Goal: Find specific page/section: Find specific page/section

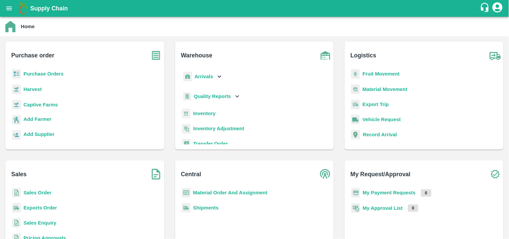
click at [209, 110] on p "Inventory" at bounding box center [204, 113] width 22 height 7
click at [219, 112] on div "Inventory" at bounding box center [255, 116] width 148 height 15
click at [207, 113] on b "Inventory" at bounding box center [204, 113] width 22 height 5
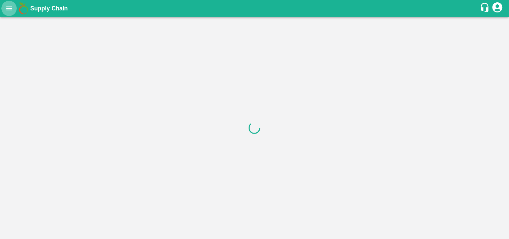
click at [9, 8] on icon "open drawer" at bounding box center [8, 8] width 7 height 7
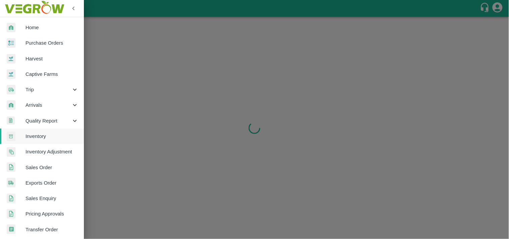
click at [34, 138] on span "Inventory" at bounding box center [52, 136] width 53 height 7
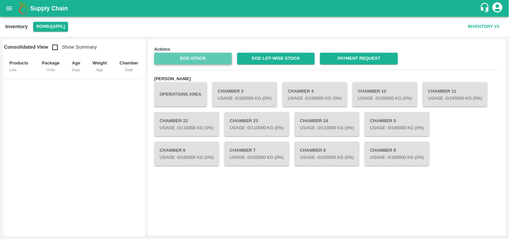
click at [213, 59] on link "EOD Stock" at bounding box center [193, 59] width 78 height 12
click at [197, 57] on link "EOD Stock" at bounding box center [193, 59] width 78 height 12
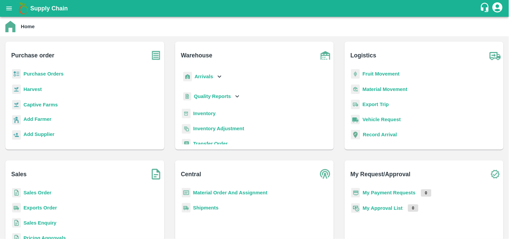
click at [207, 116] on p "Inventory" at bounding box center [204, 113] width 22 height 7
